Goal: Task Accomplishment & Management: Use online tool/utility

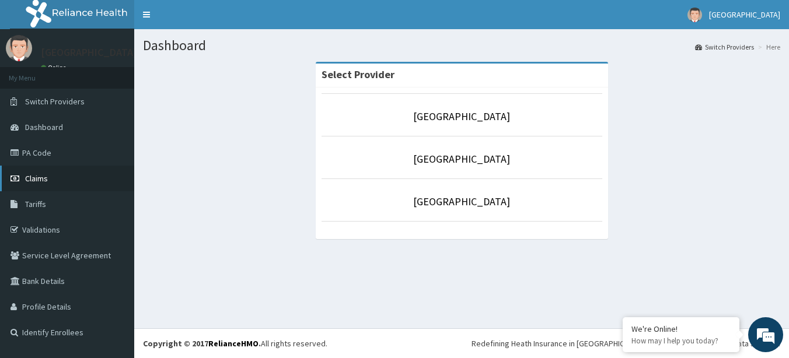
click at [43, 175] on span "Claims" at bounding box center [36, 178] width 23 height 11
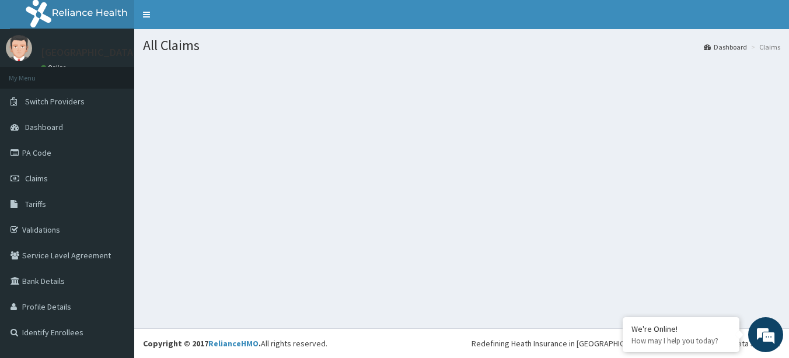
click at [194, 154] on section at bounding box center [461, 126] width 655 height 146
click at [73, 134] on link "Dashboard" at bounding box center [67, 127] width 134 height 26
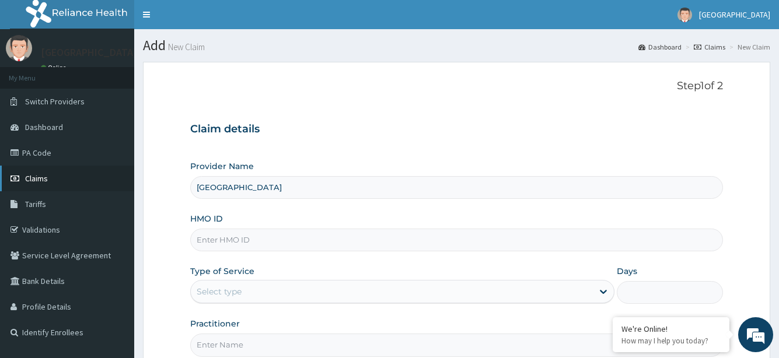
click at [51, 172] on link "Claims" at bounding box center [67, 179] width 134 height 26
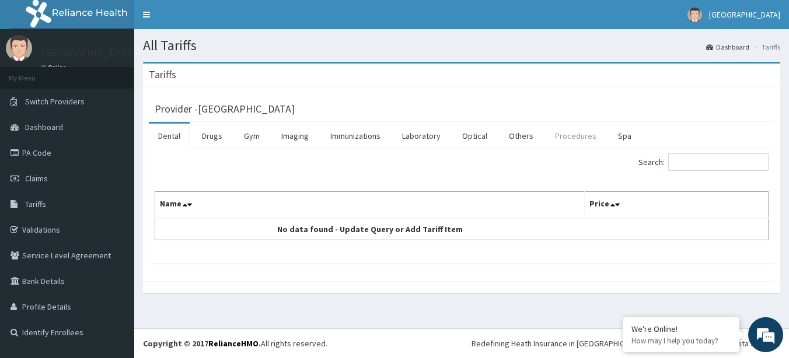
click at [561, 137] on link "Procedures" at bounding box center [576, 136] width 60 height 25
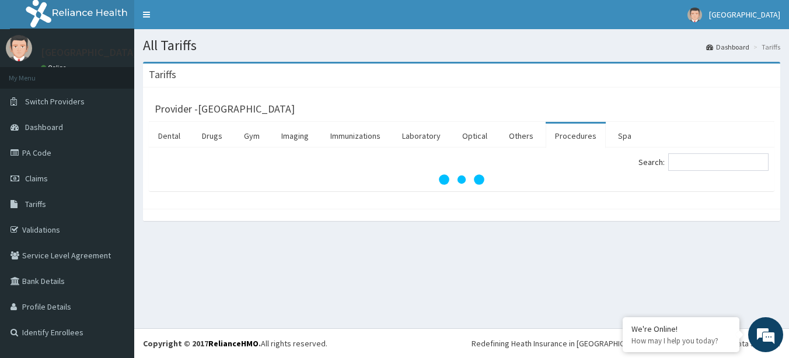
click at [667, 134] on ul "Dental Drugs Gym Imaging Immunizations Laboratory Optical Others Procedures Spa" at bounding box center [462, 135] width 626 height 26
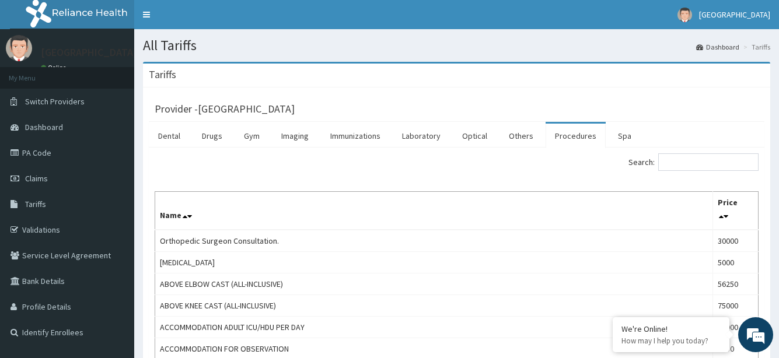
click at [674, 135] on ul "Dental Drugs Gym Imaging Immunizations Laboratory Optical Others Procedures Spa" at bounding box center [457, 135] width 616 height 26
click at [675, 167] on input "Search:" at bounding box center [709, 163] width 100 height 18
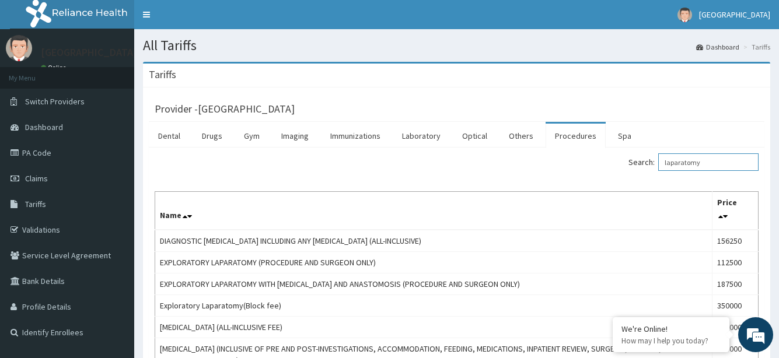
type input "laparatomy"
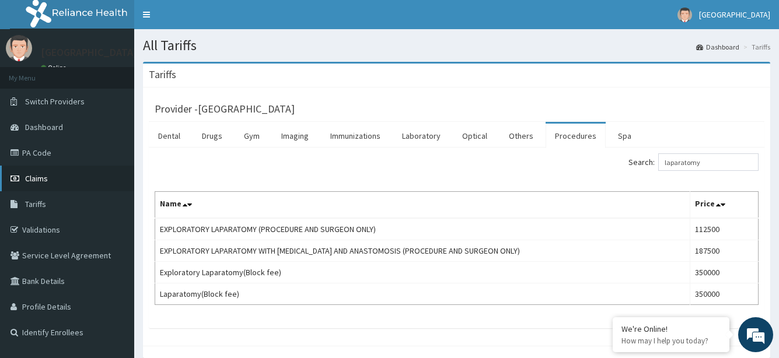
click at [62, 183] on link "Claims" at bounding box center [67, 179] width 134 height 26
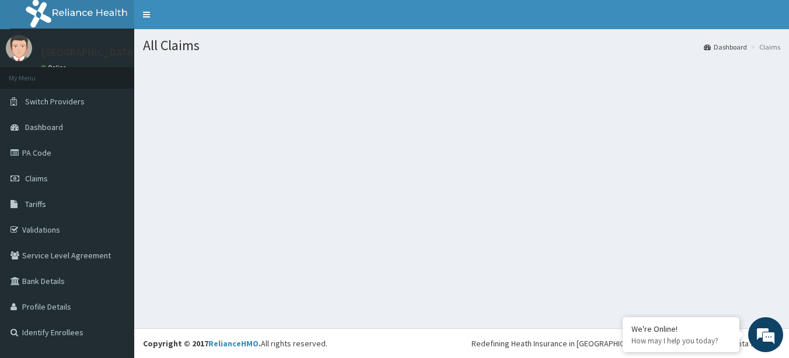
click at [461, 144] on section at bounding box center [461, 126] width 655 height 146
click at [80, 117] on link "Dashboard" at bounding box center [67, 127] width 134 height 26
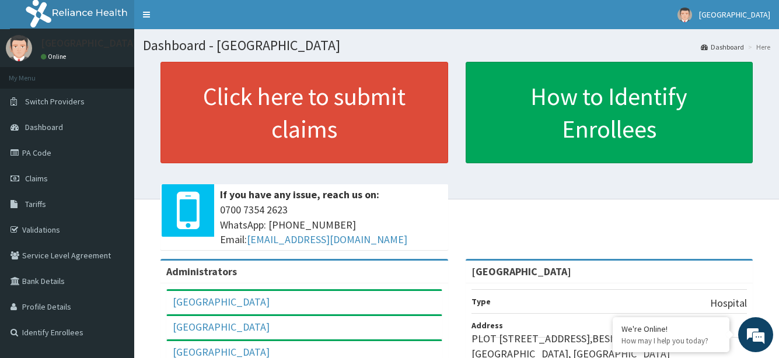
click at [71, 128] on link "Dashboard" at bounding box center [67, 127] width 134 height 26
click at [79, 103] on span "Switch Providers" at bounding box center [55, 101] width 60 height 11
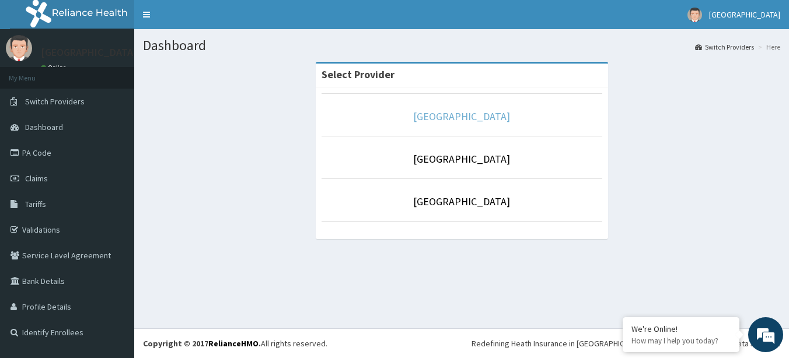
click at [430, 116] on link "[GEOGRAPHIC_DATA]" at bounding box center [461, 116] width 97 height 13
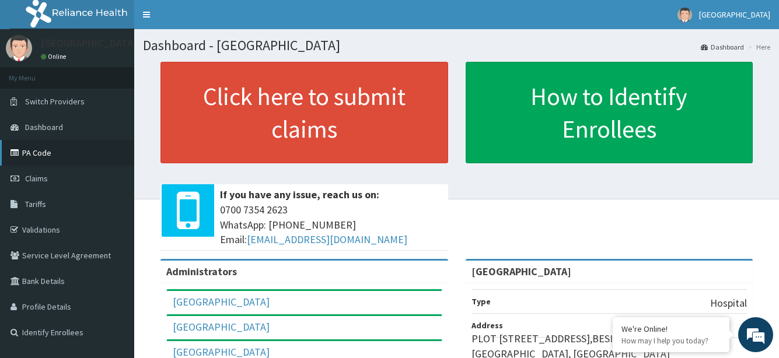
click at [58, 154] on link "PA Code" at bounding box center [67, 153] width 134 height 26
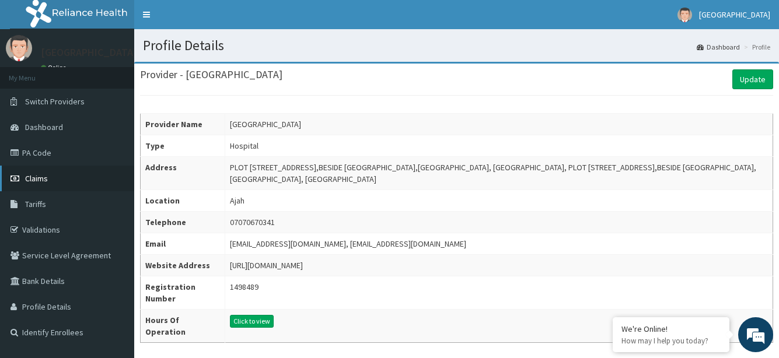
click at [46, 177] on span "Claims" at bounding box center [36, 178] width 23 height 11
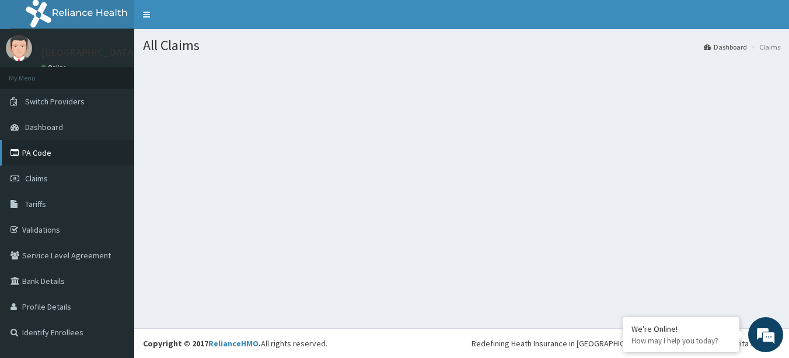
click at [42, 148] on link "PA Code" at bounding box center [67, 153] width 134 height 26
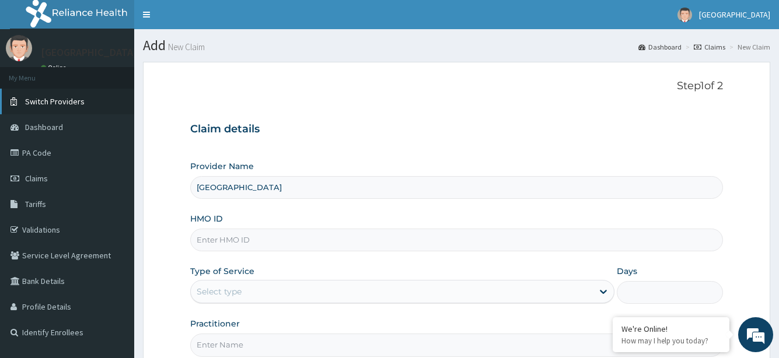
click at [58, 100] on span "Switch Providers" at bounding box center [55, 101] width 60 height 11
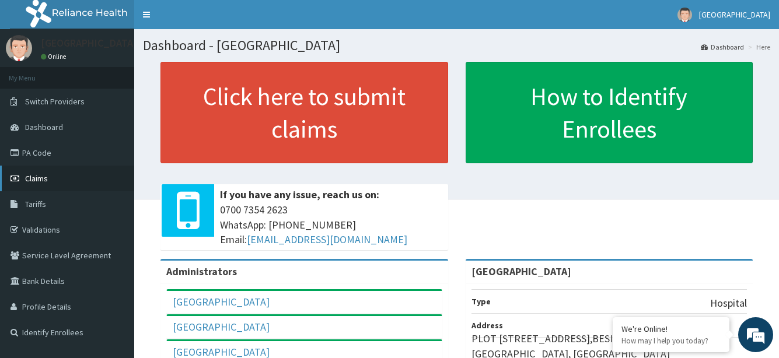
click at [52, 175] on link "Claims" at bounding box center [67, 179] width 134 height 26
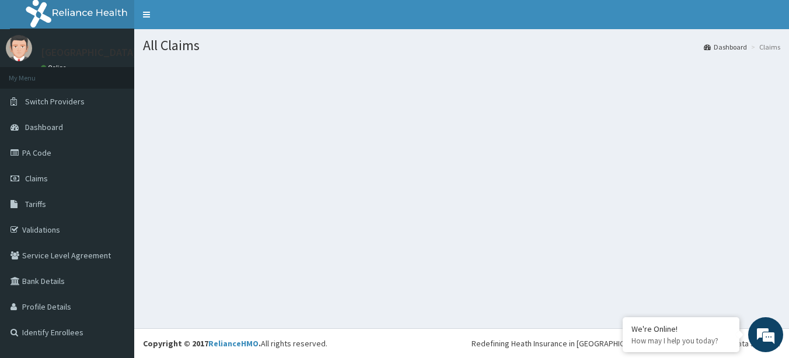
click at [772, 44] on li "Claims" at bounding box center [764, 47] width 32 height 10
click at [771, 47] on li "Claims" at bounding box center [764, 47] width 32 height 10
click at [529, 127] on section at bounding box center [461, 126] width 655 height 146
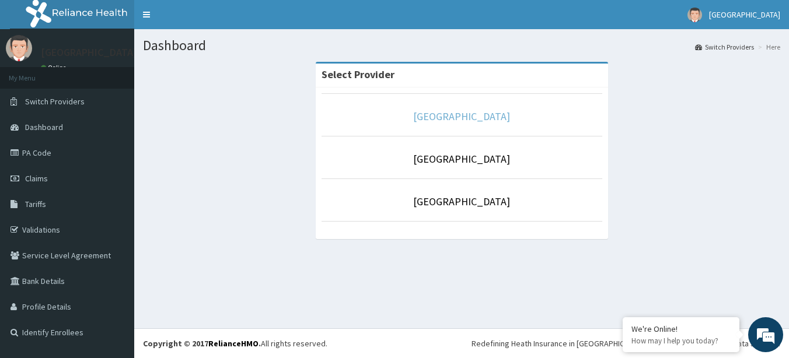
click at [451, 120] on link "[GEOGRAPHIC_DATA]" at bounding box center [461, 116] width 97 height 13
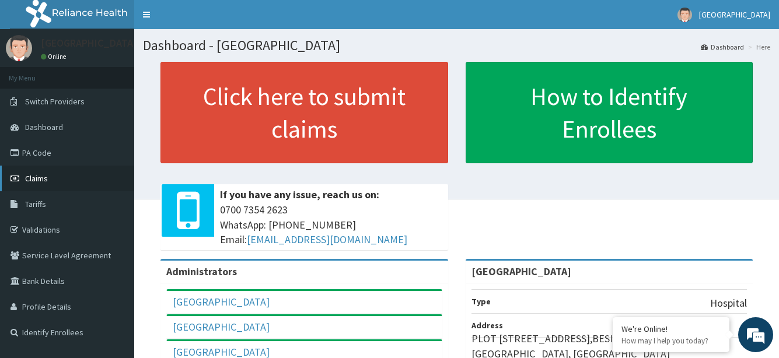
click at [52, 180] on link "Claims" at bounding box center [67, 179] width 134 height 26
